Goal: Feedback & Contribution: Submit feedback/report problem

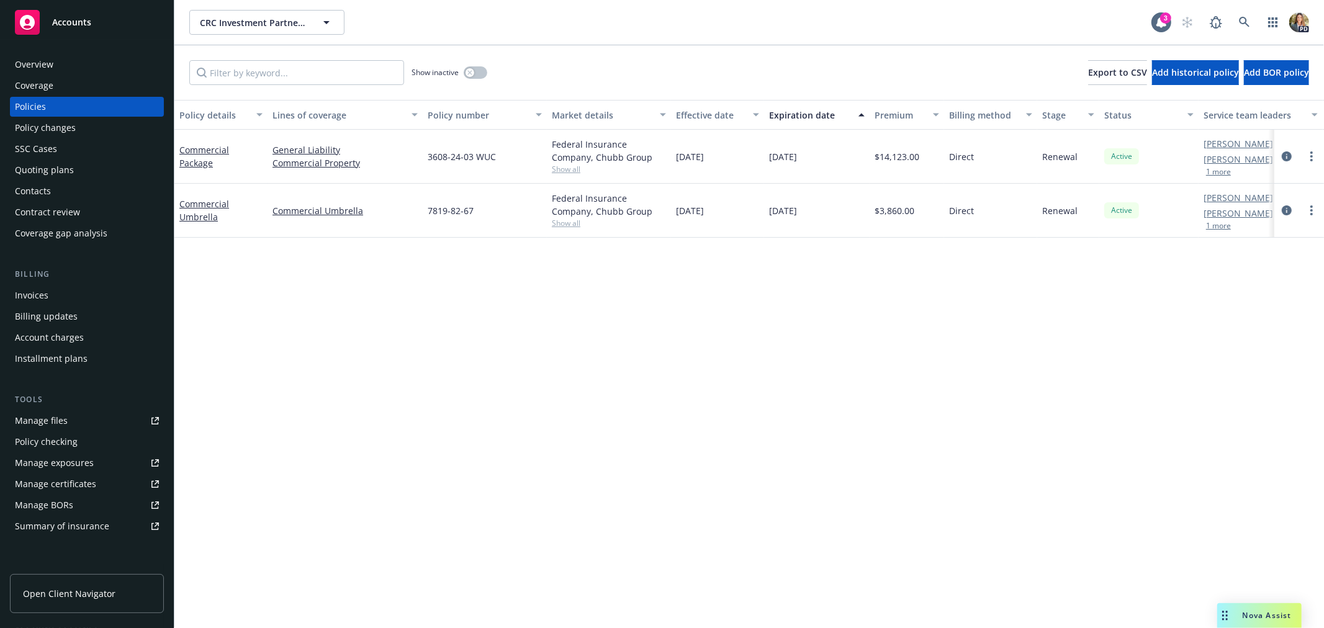
click at [1262, 611] on span "Nova Assist" at bounding box center [1266, 615] width 49 height 11
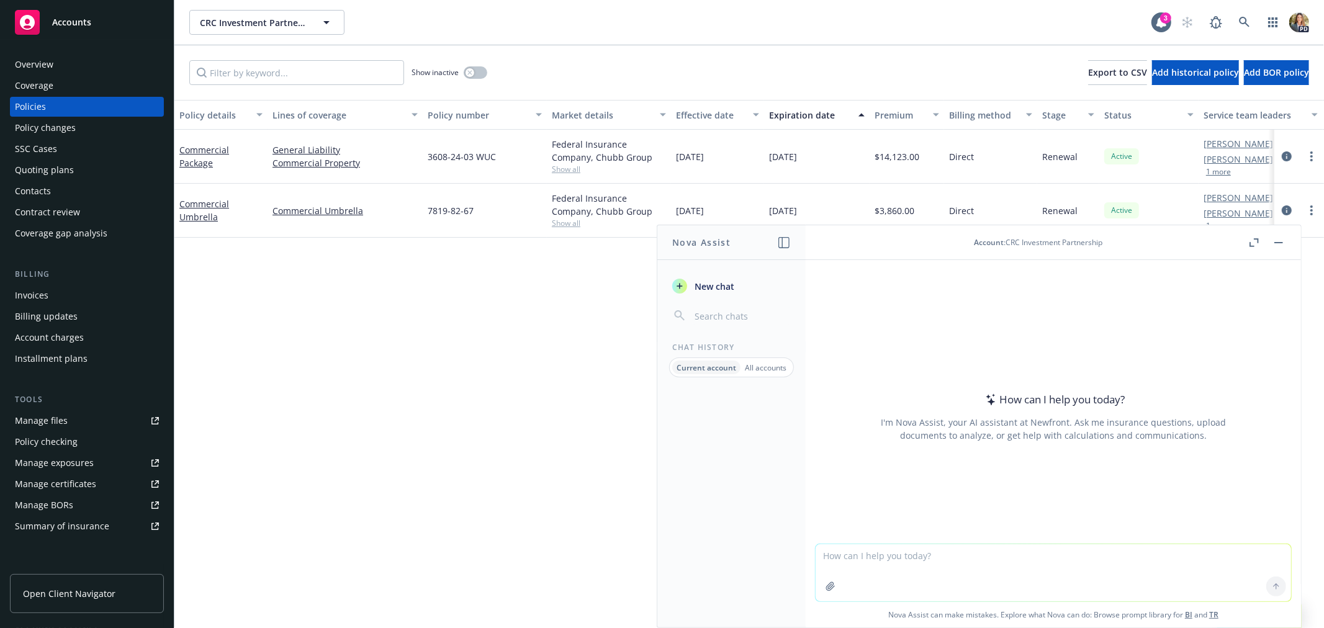
click at [886, 550] on textarea at bounding box center [1052, 572] width 475 height 57
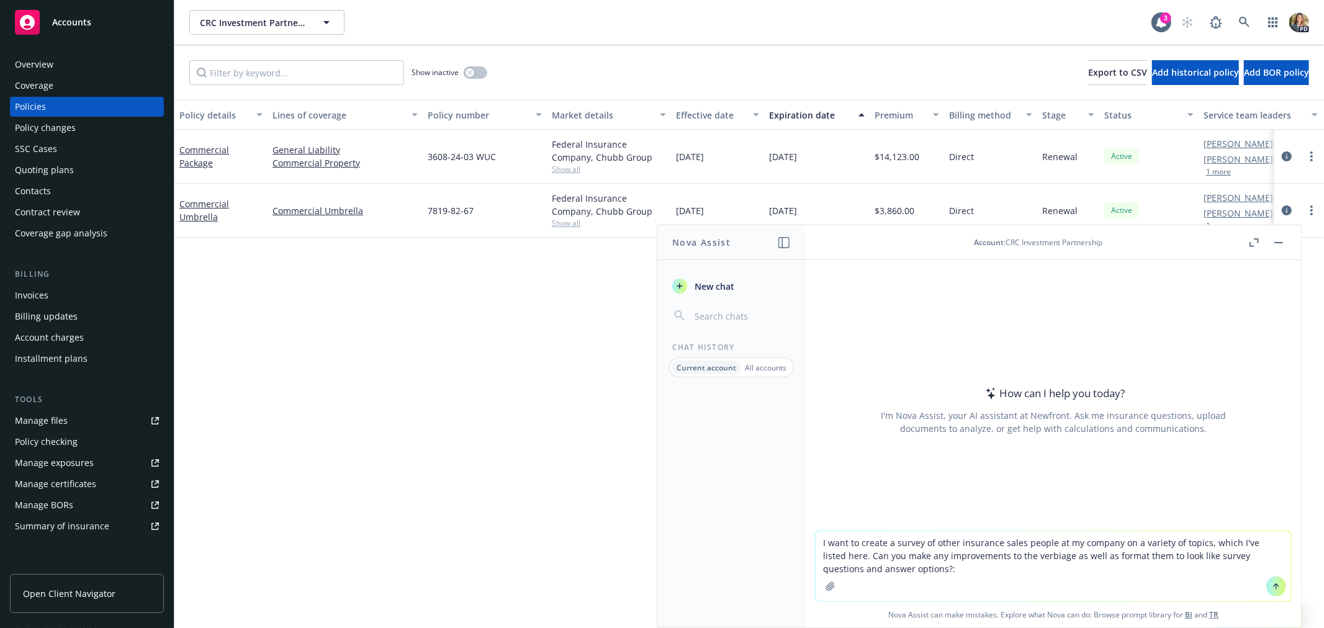
paste textarea "Lore ipsumd / sitam con adip el sed doe Temporin Utlabore Etdolorem aliqua en 9…"
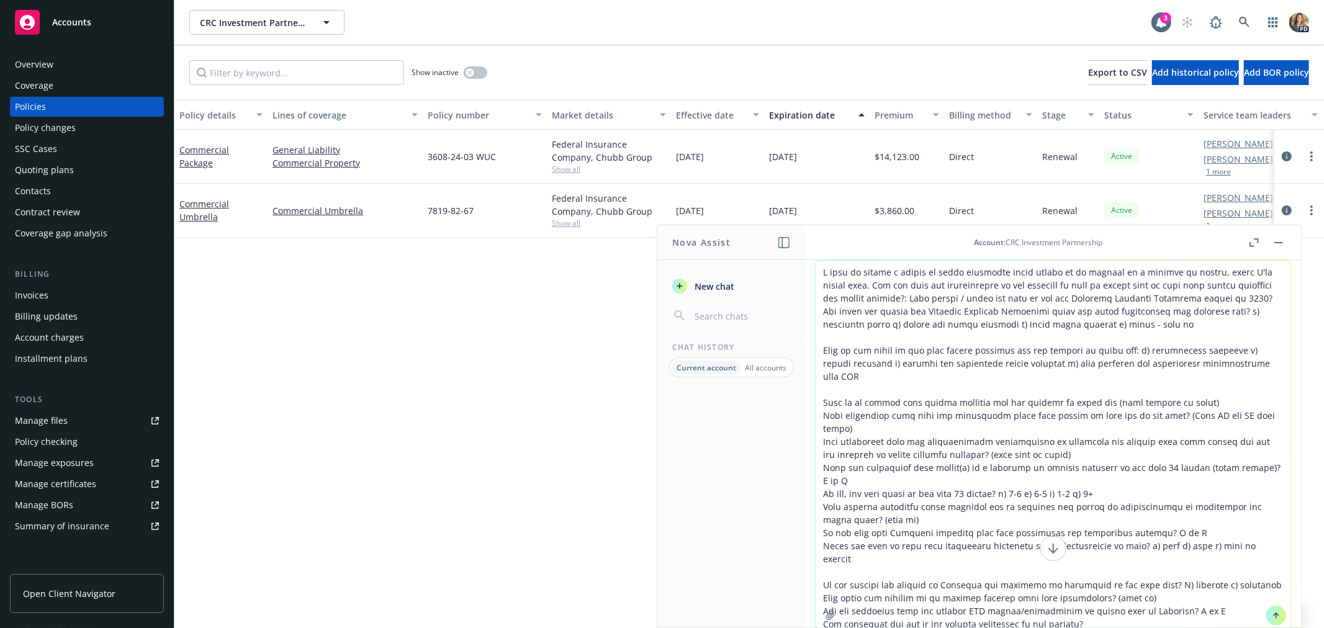
type textarea "L ipsu do sitame c adipis el seddo eiusmodte incid utlabo et do magnaal en a mi…"
click at [1272, 619] on icon at bounding box center [1276, 615] width 9 height 9
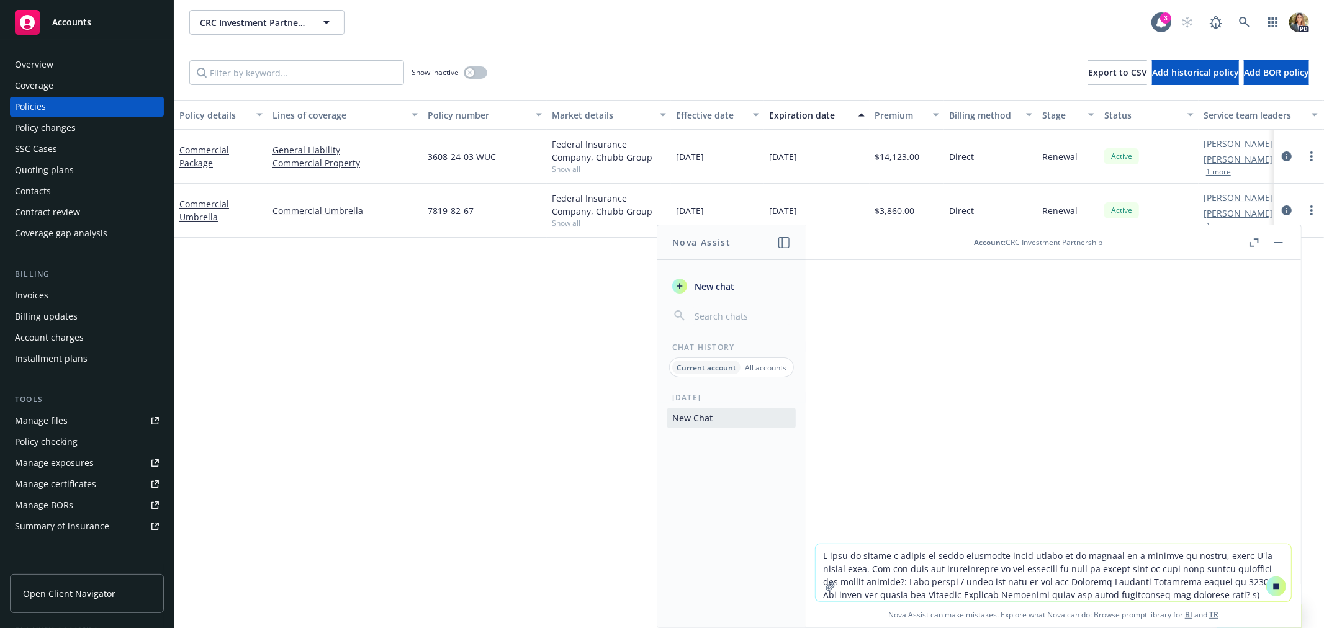
scroll to position [112, 0]
